Goal: Information Seeking & Learning: Find specific fact

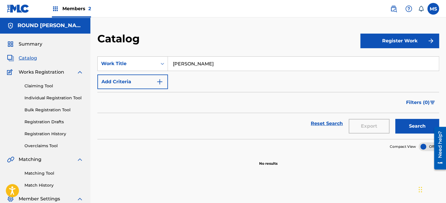
click at [60, 21] on div "ROUND HILL CARLIN, LLC" at bounding box center [45, 25] width 90 height 16
click at [70, 15] on div "Members 2" at bounding box center [71, 8] width 39 height 17
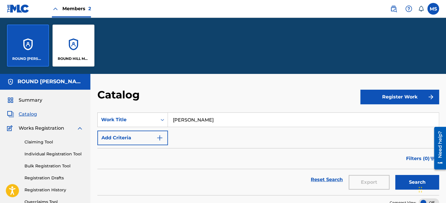
click at [74, 52] on div "ROUND HILL MUSIC" at bounding box center [73, 45] width 42 height 42
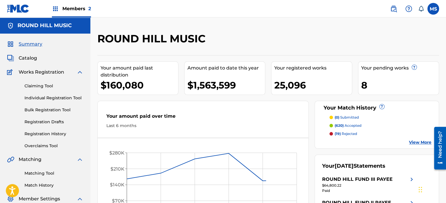
click at [33, 55] on span "Catalog" at bounding box center [28, 57] width 18 height 7
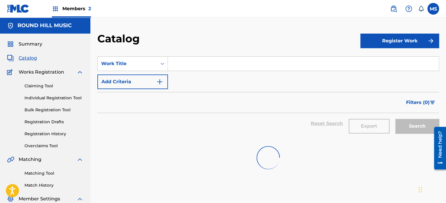
click at [216, 67] on input "Search Form" at bounding box center [303, 64] width 271 height 14
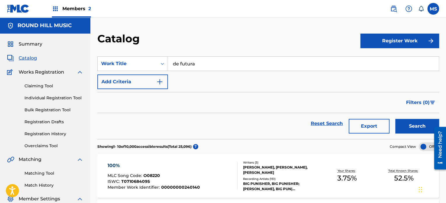
click at [221, 59] on input "de futura" at bounding box center [303, 64] width 271 height 14
type input "de futura"
click at [256, 32] on div "Catalog" at bounding box center [228, 40] width 263 height 17
click at [406, 135] on div "Reset Search Export Search" at bounding box center [268, 126] width 342 height 26
click at [409, 129] on button "Search" at bounding box center [417, 126] width 44 height 15
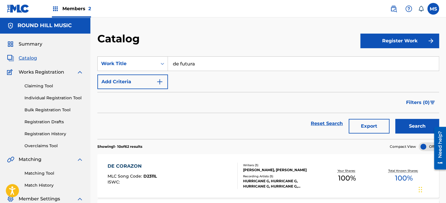
click at [111, 86] on button "Add Criteria" at bounding box center [132, 81] width 71 height 15
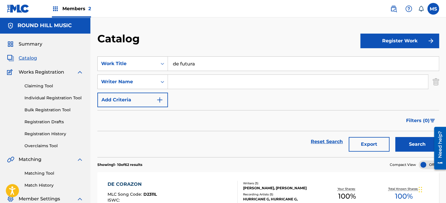
click at [238, 81] on input "Search Form" at bounding box center [298, 82] width 260 height 14
type input "top"
click at [395, 137] on button "Search" at bounding box center [417, 144] width 44 height 15
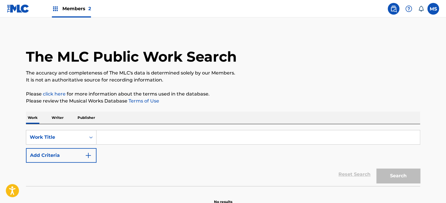
click at [136, 141] on input "Search Form" at bounding box center [257, 137] width 323 height 14
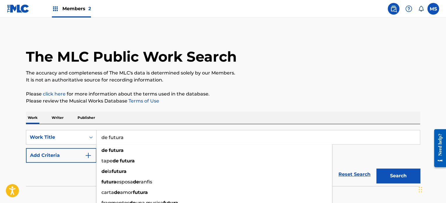
click at [136, 140] on input "de futura" at bounding box center [257, 137] width 323 height 14
type input "de futura"
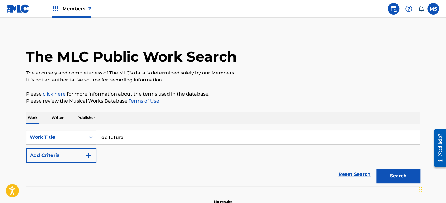
click at [182, 85] on div "The MLC Public Work Search The accuracy and completeness of The MLC's data is d…" at bounding box center [223, 118] width 408 height 172
click at [61, 158] on button "Add Criteria" at bounding box center [61, 155] width 71 height 15
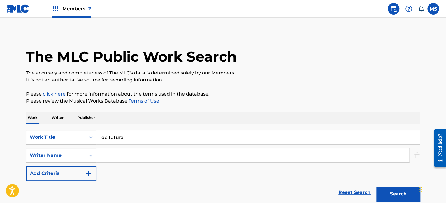
click at [176, 157] on input "Search Form" at bounding box center [252, 155] width 312 height 14
type input "[PERSON_NAME] top"
click at [376, 186] on button "Search" at bounding box center [398, 193] width 44 height 15
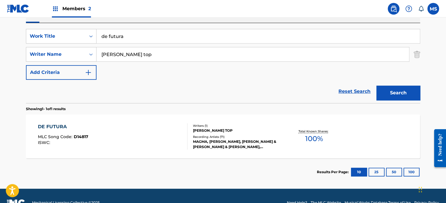
scroll to position [114, 0]
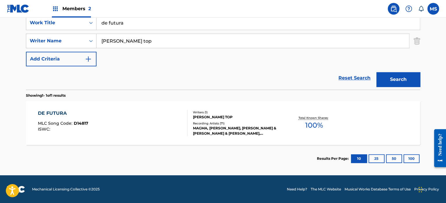
click at [166, 135] on div "DE FUTURA MLC Song Code : D14817 ISWC :" at bounding box center [113, 123] width 150 height 26
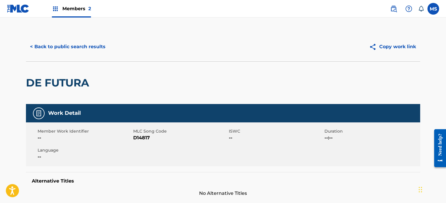
click at [94, 49] on button "< Back to public search results" at bounding box center [68, 46] width 84 height 15
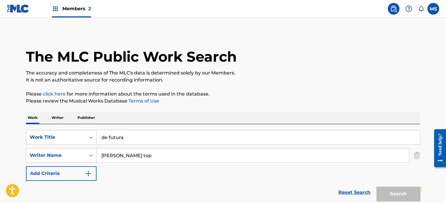
scroll to position [81, 0]
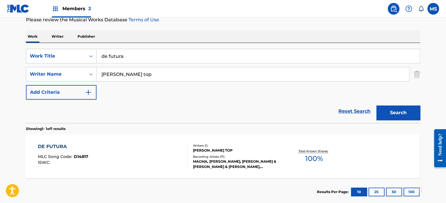
click at [177, 58] on input "de futura" at bounding box center [257, 56] width 323 height 14
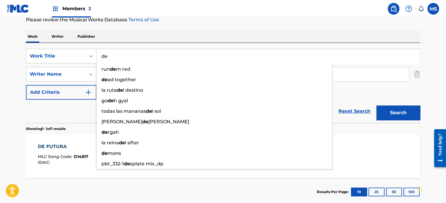
type input "d"
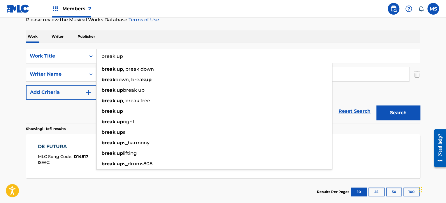
type input "break up"
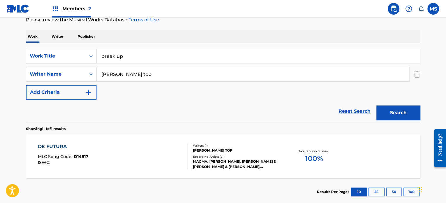
click at [184, 32] on div "Work Writer Publisher" at bounding box center [223, 36] width 394 height 12
click at [175, 74] on input "[PERSON_NAME] top" at bounding box center [252, 74] width 312 height 14
click at [175, 74] on input "c" at bounding box center [252, 74] width 312 height 14
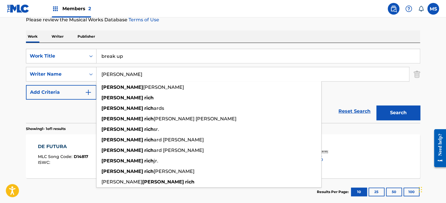
type input "[PERSON_NAME]"
click at [376, 105] on button "Search" at bounding box center [398, 112] width 44 height 15
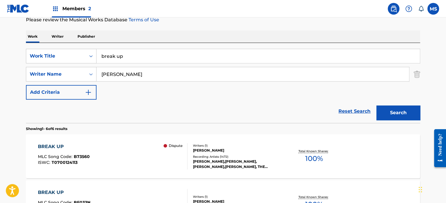
click at [139, 163] on div "BREAK UP MLC Song Code : B73560 ISWC : T0700124113 Dispute" at bounding box center [113, 156] width 150 height 26
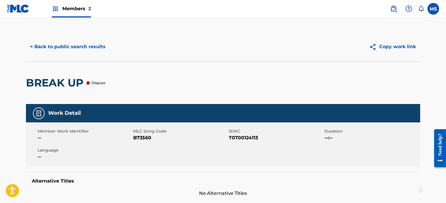
click at [98, 47] on button "< Back to public search results" at bounding box center [68, 46] width 84 height 15
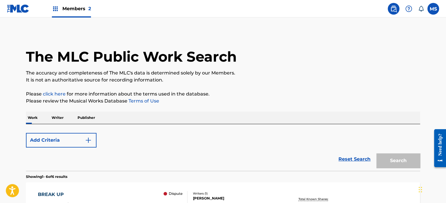
scroll to position [81, 0]
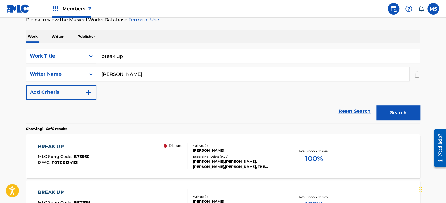
click at [169, 55] on input "break up" at bounding box center [257, 56] width 323 height 14
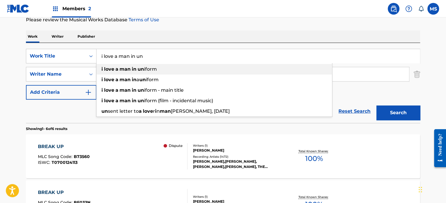
click at [161, 68] on div "i love a man in un iform" at bounding box center [213, 69] width 235 height 10
type input "i love a man in uniform"
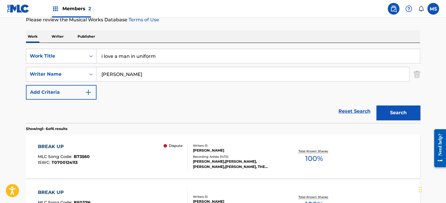
click at [161, 68] on input "[PERSON_NAME]" at bounding box center [252, 74] width 312 height 14
click at [397, 114] on button "Search" at bounding box center [398, 112] width 44 height 15
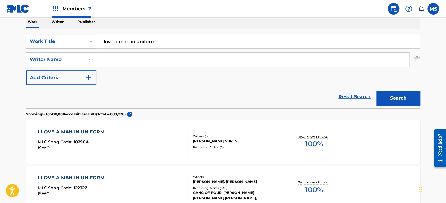
scroll to position [96, 0]
click at [117, 59] on input "Search Form" at bounding box center [252, 59] width 312 height 14
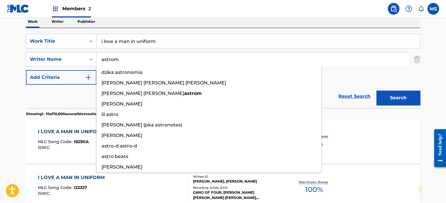
type input "astrom"
click at [376, 90] on button "Search" at bounding box center [398, 97] width 44 height 15
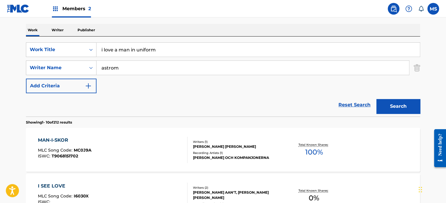
scroll to position [88, 0]
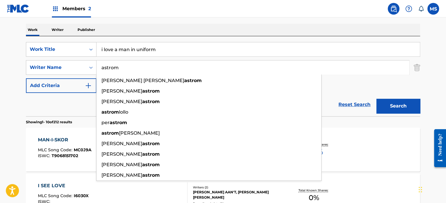
click at [180, 50] on input "i love a man in uniform" at bounding box center [257, 49] width 323 height 14
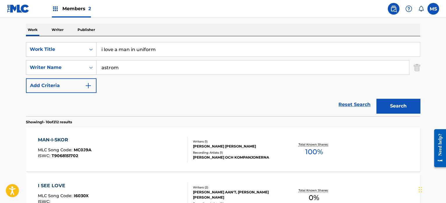
click at [180, 50] on input "i love a man in uniform" at bounding box center [257, 49] width 323 height 14
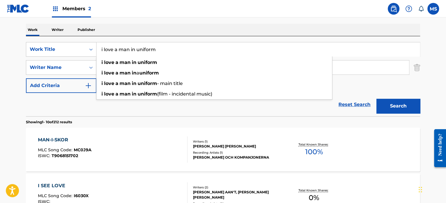
click at [180, 50] on input "i love a man in uniform" at bounding box center [257, 49] width 323 height 14
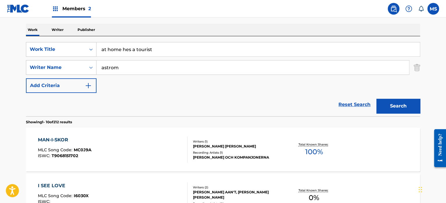
type input "at home hes a tourist"
click at [168, 68] on input "astrom" at bounding box center [252, 67] width 312 height 14
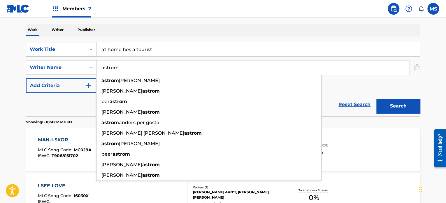
click at [168, 68] on input "astrom" at bounding box center [252, 67] width 312 height 14
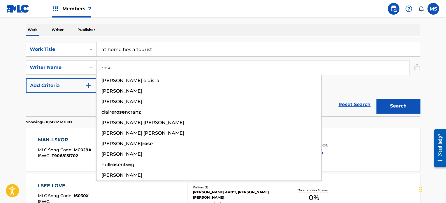
type input "rose"
click at [376, 99] on button "Search" at bounding box center [398, 106] width 44 height 15
